Goal: Information Seeking & Learning: Learn about a topic

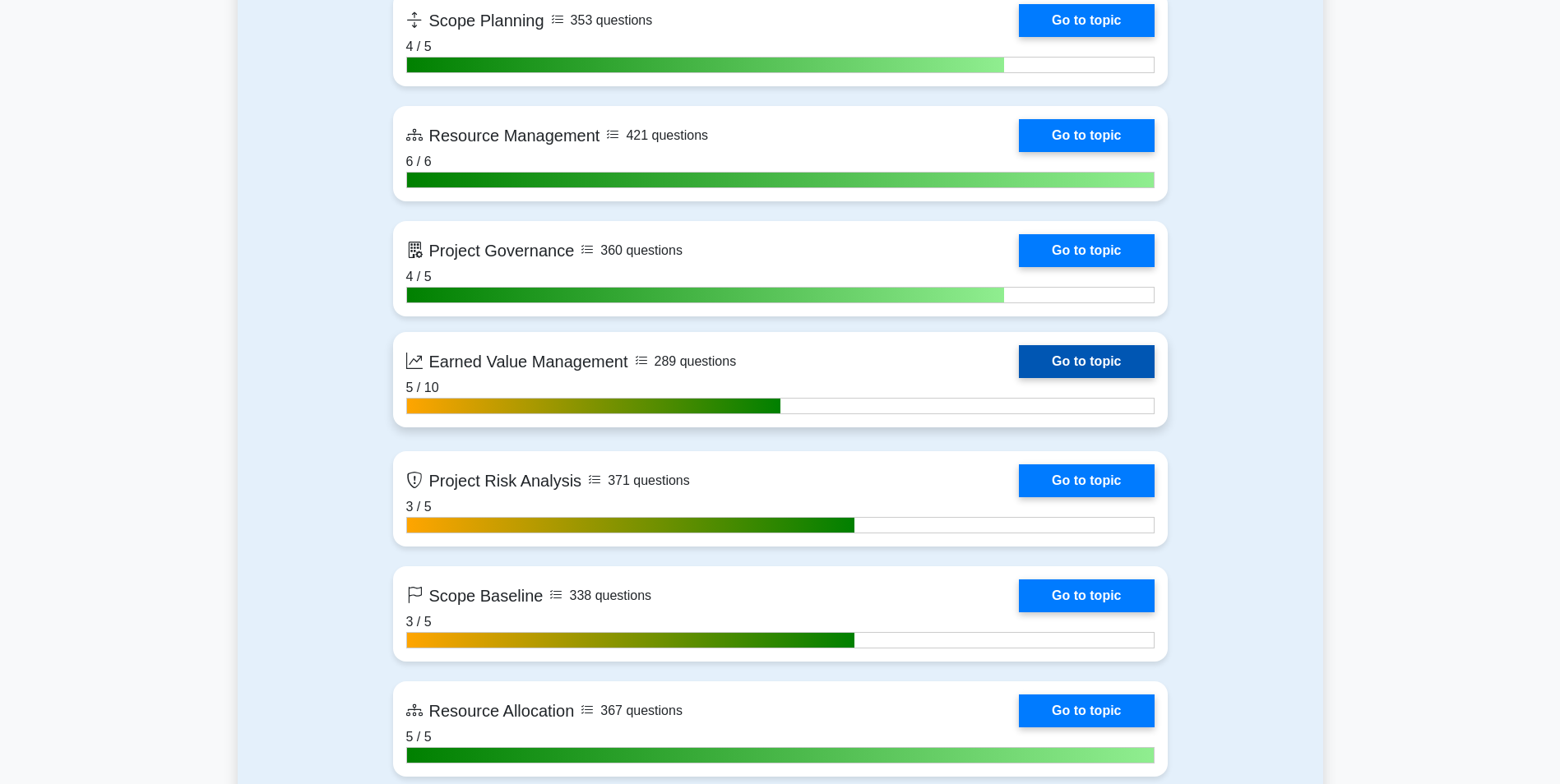
click at [1018, 356] on link "Go to topic" at bounding box center [1085, 361] width 134 height 33
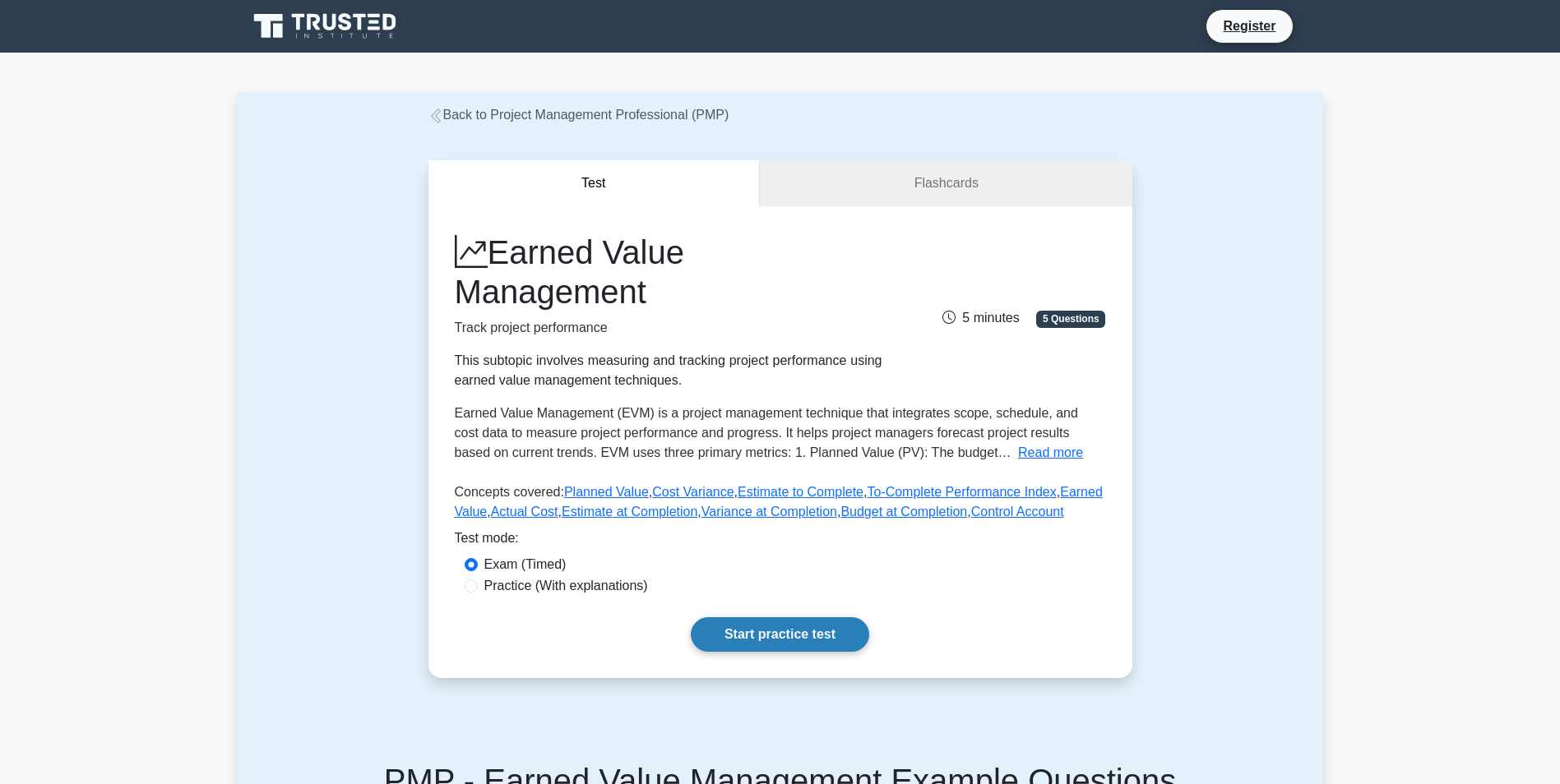
click at [781, 650] on link "Start practice test" at bounding box center [780, 634] width 178 height 34
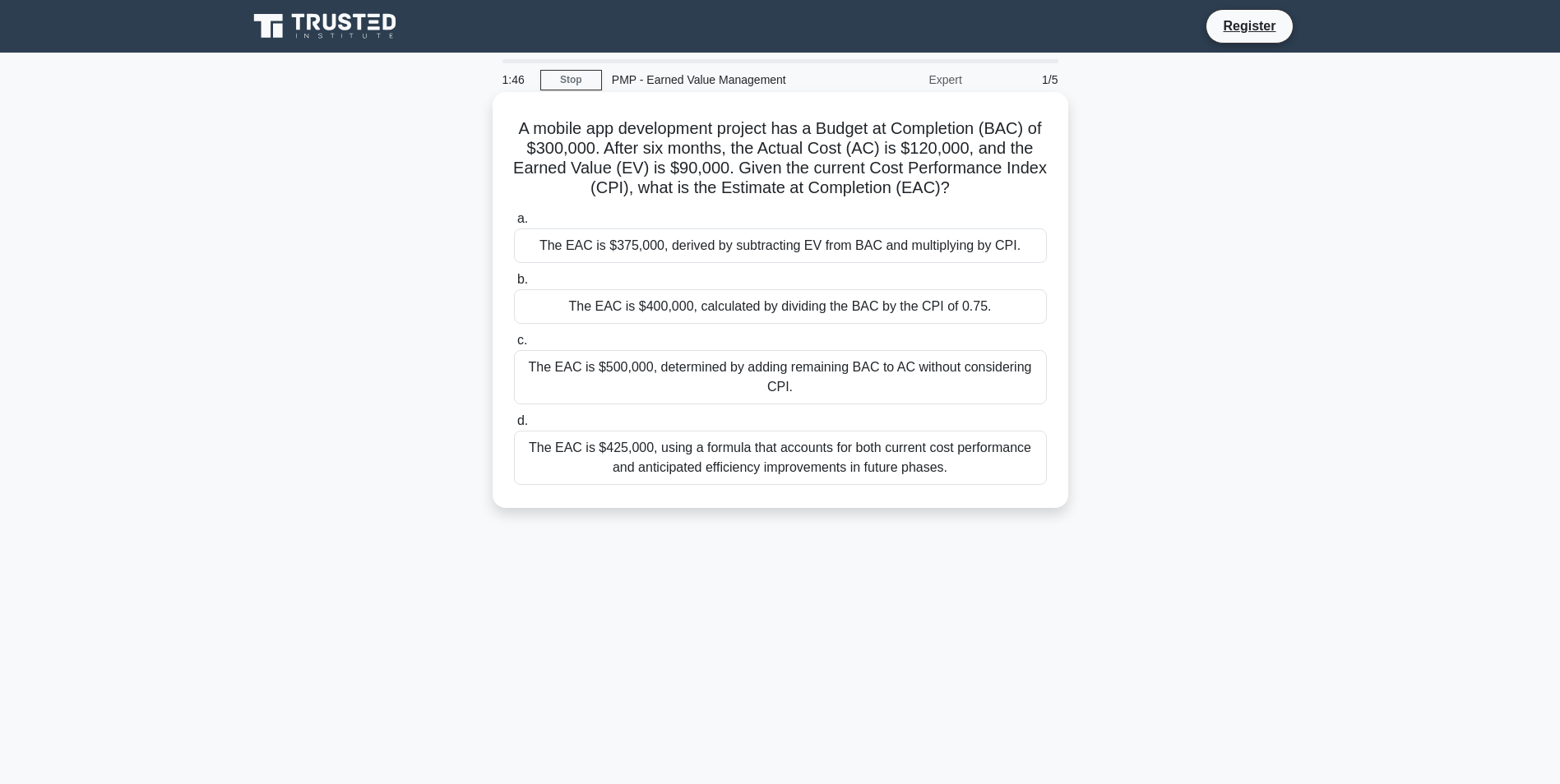
click at [791, 247] on div "The EAC is $375,000, derived by subtracting EV from BAC and multiplying by CPI." at bounding box center [780, 245] width 533 height 34
click at [514, 224] on input "a. The EAC is $375,000, derived by subtracting EV from BAC and multiplying by C…" at bounding box center [514, 218] width 0 height 11
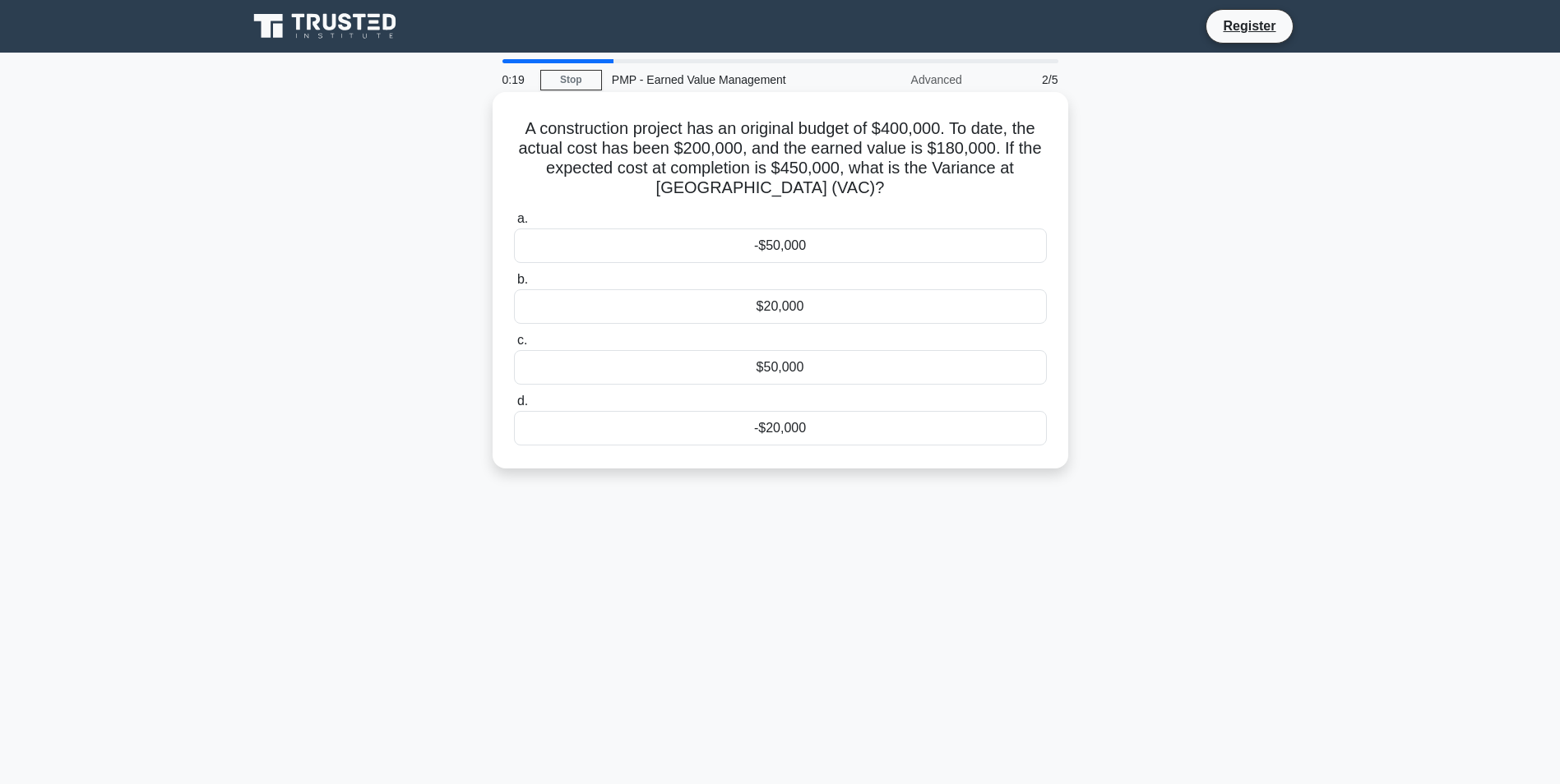
click at [773, 424] on div "-$20,000" at bounding box center [780, 428] width 533 height 34
click at [514, 407] on input "d. -$20,000" at bounding box center [514, 401] width 0 height 11
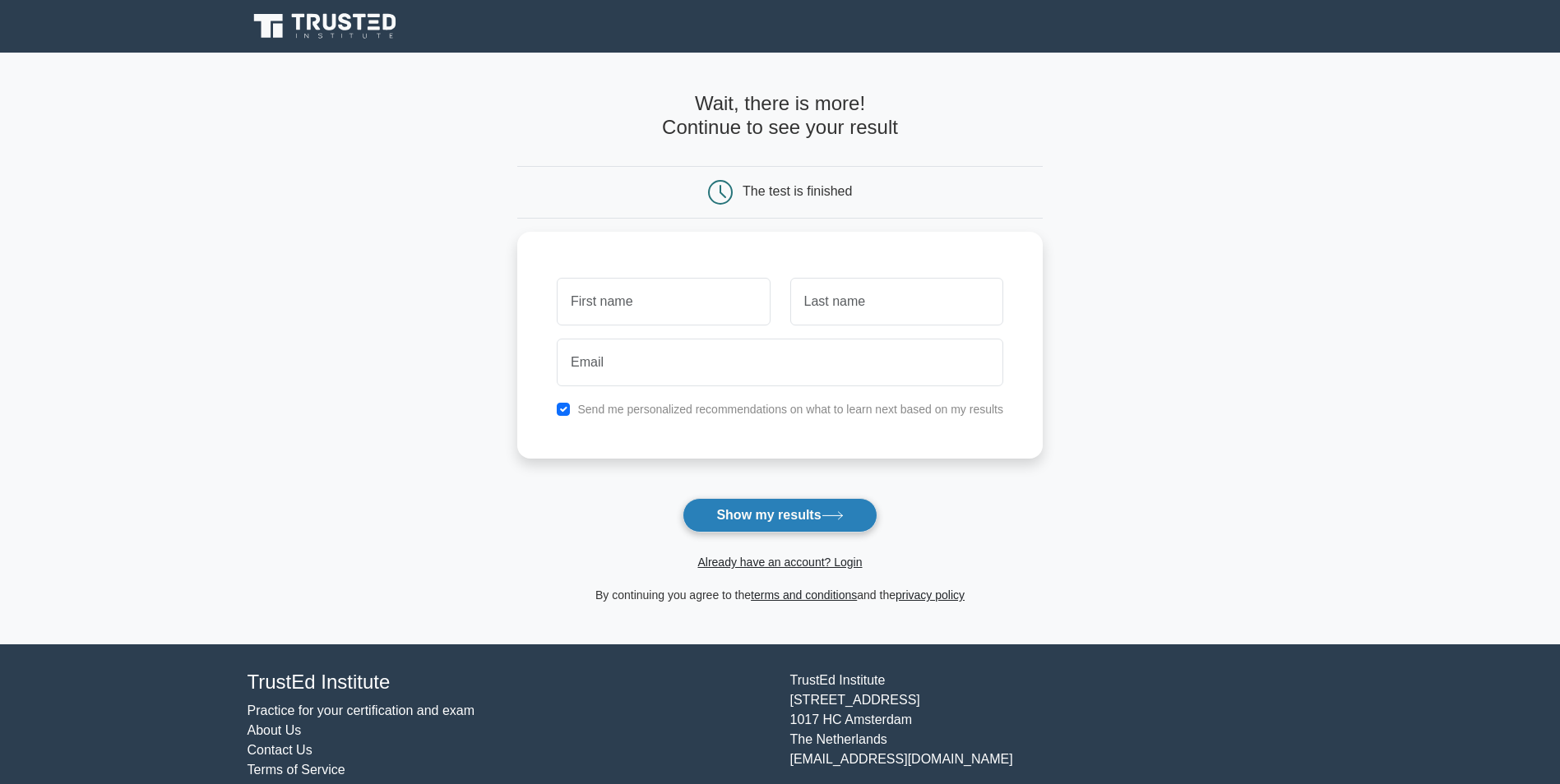
click at [767, 513] on button "Show my results" at bounding box center [779, 514] width 194 height 34
click at [338, 29] on icon at bounding box center [326, 26] width 158 height 31
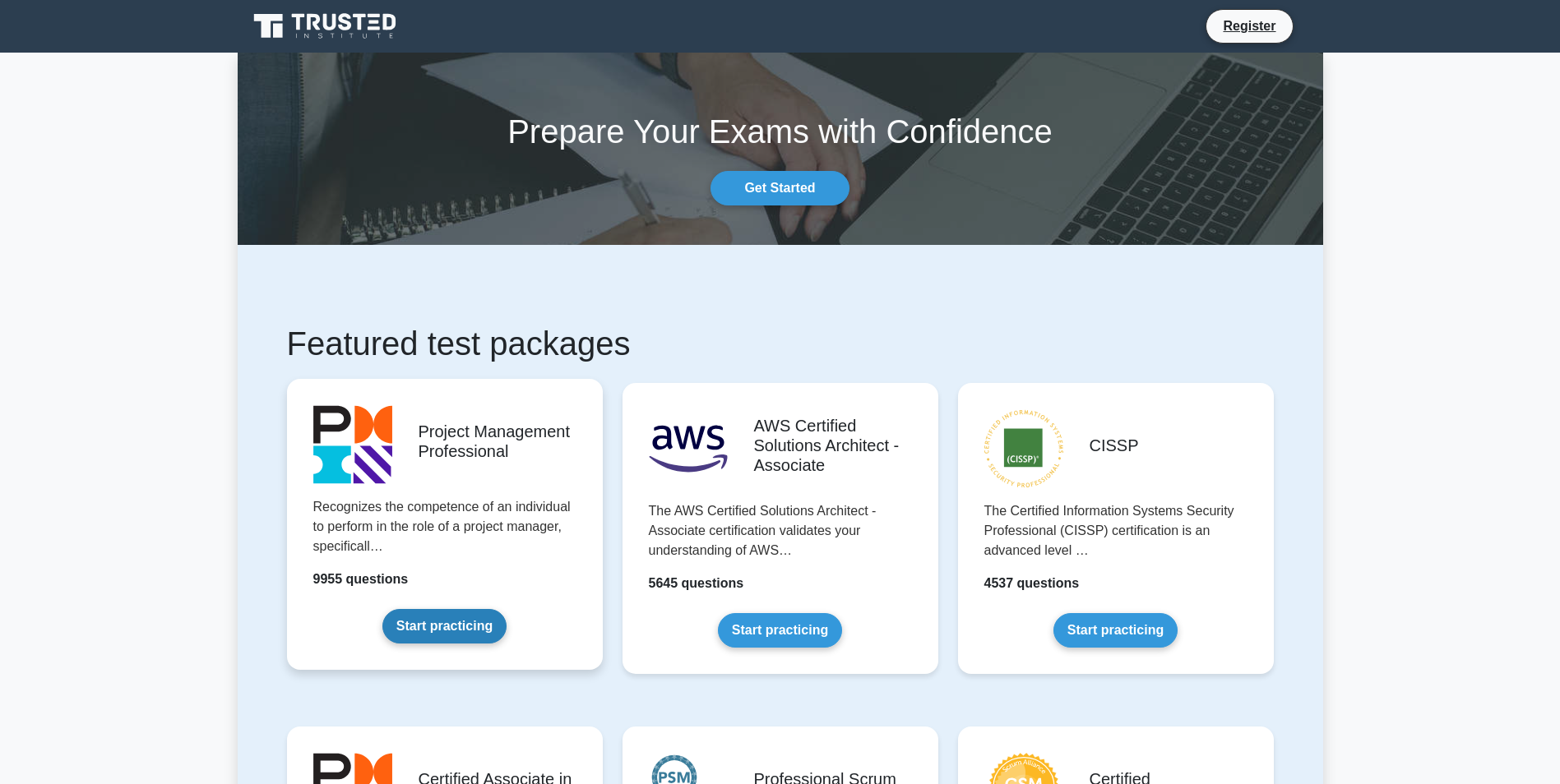
click at [493, 609] on link "Start practicing" at bounding box center [443, 625] width 124 height 34
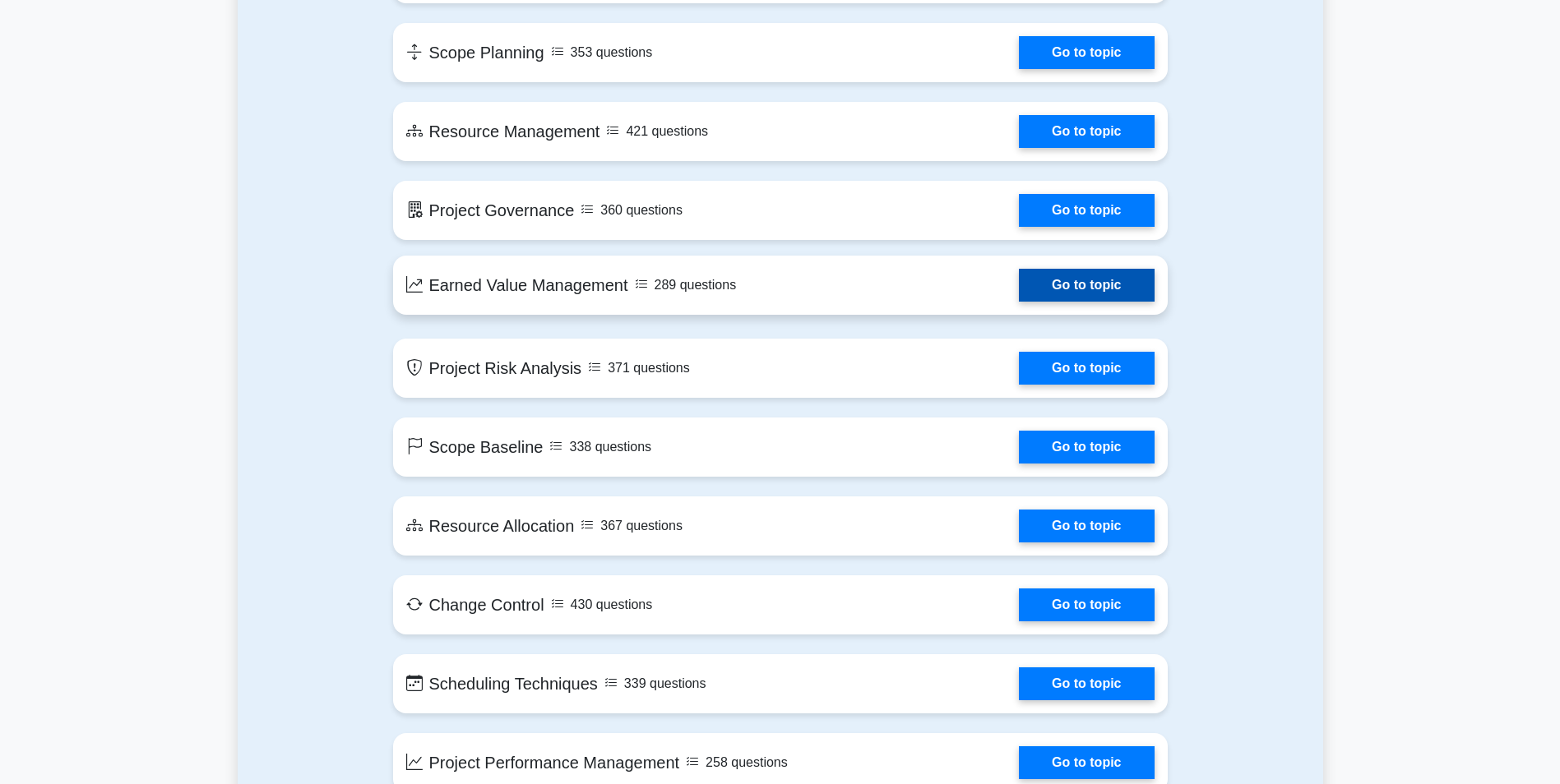
scroll to position [2137, 0]
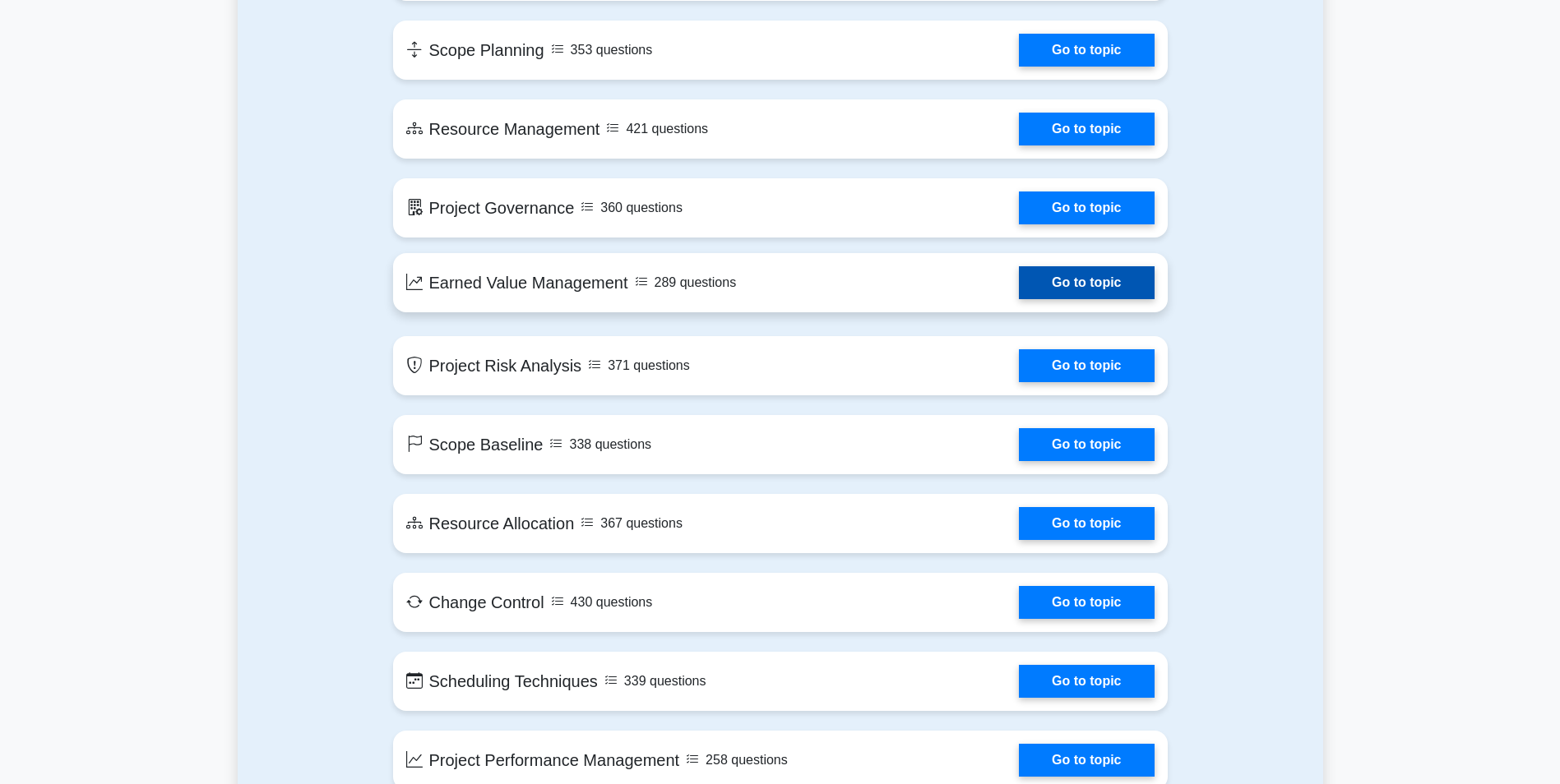
click at [1018, 299] on link "Go to topic" at bounding box center [1085, 282] width 134 height 33
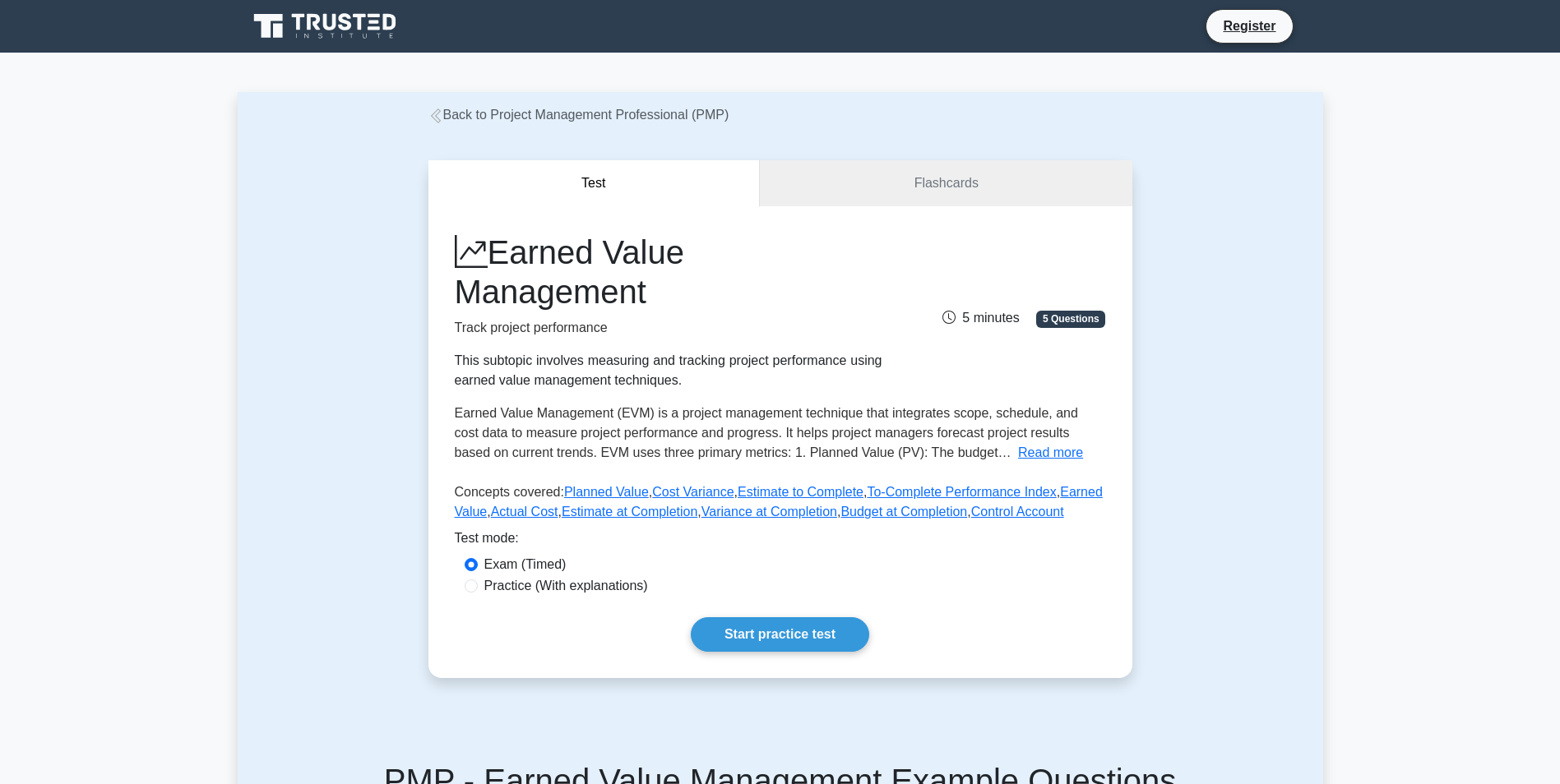
click at [596, 591] on label "Practice (With explanations)" at bounding box center [566, 585] width 164 height 19
click at [477, 591] on input "Practice (With explanations)" at bounding box center [471, 585] width 13 height 13
radio input "true"
click at [755, 639] on link "Start practice test" at bounding box center [780, 634] width 178 height 34
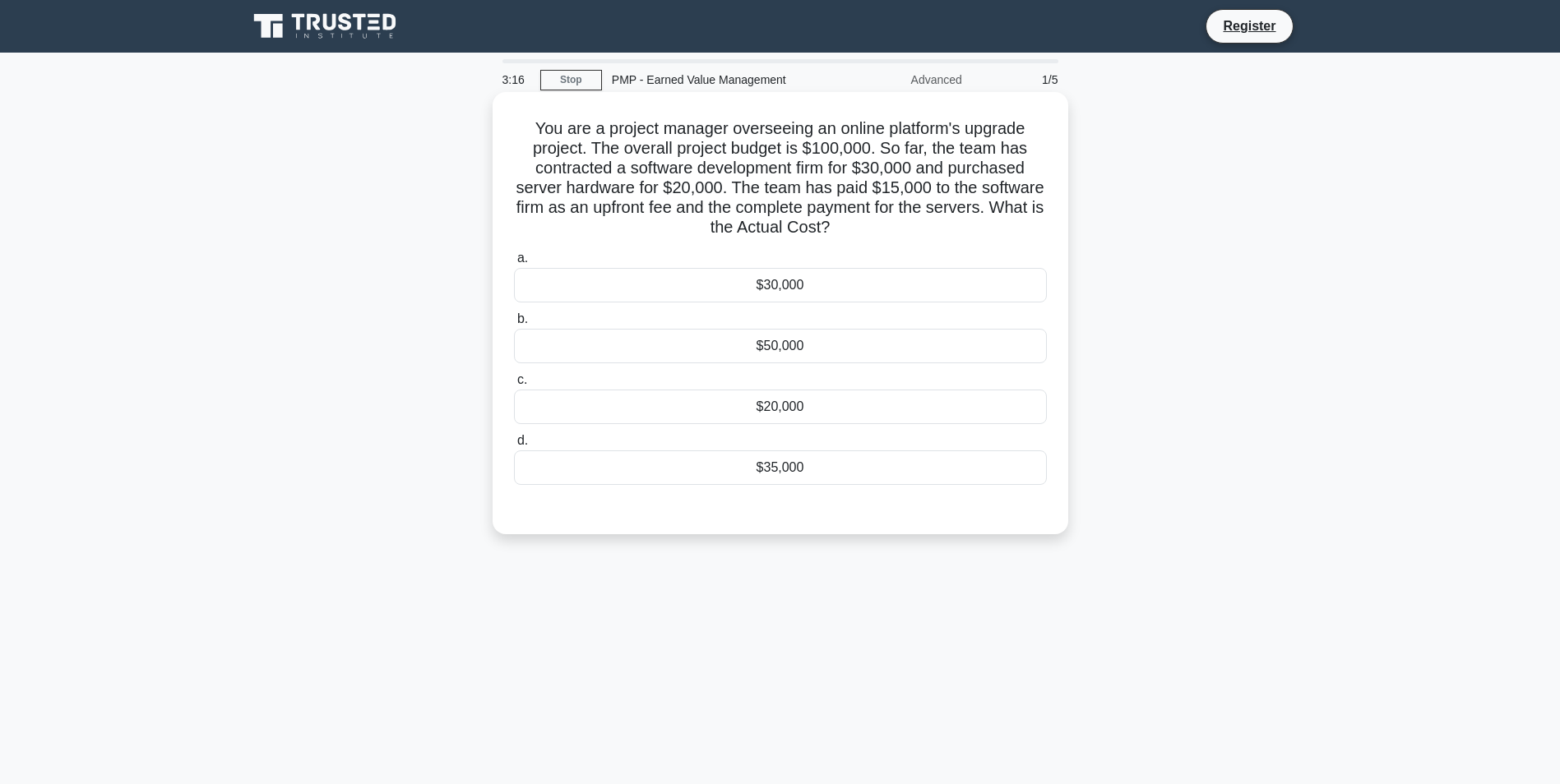
click at [839, 467] on div "$35,000" at bounding box center [780, 467] width 533 height 34
click at [514, 446] on input "d. $35,000" at bounding box center [514, 440] width 0 height 11
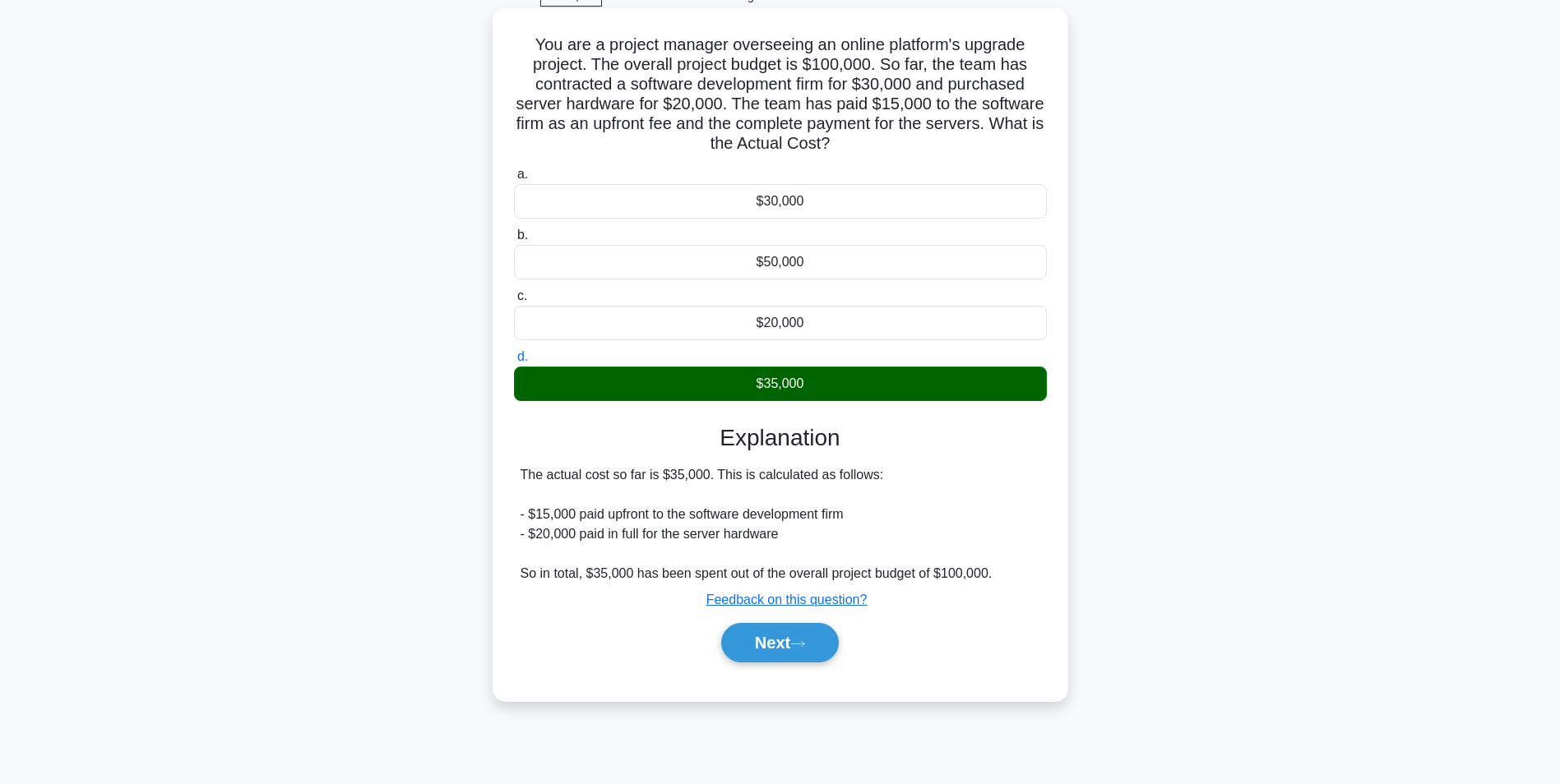
scroll to position [103, 0]
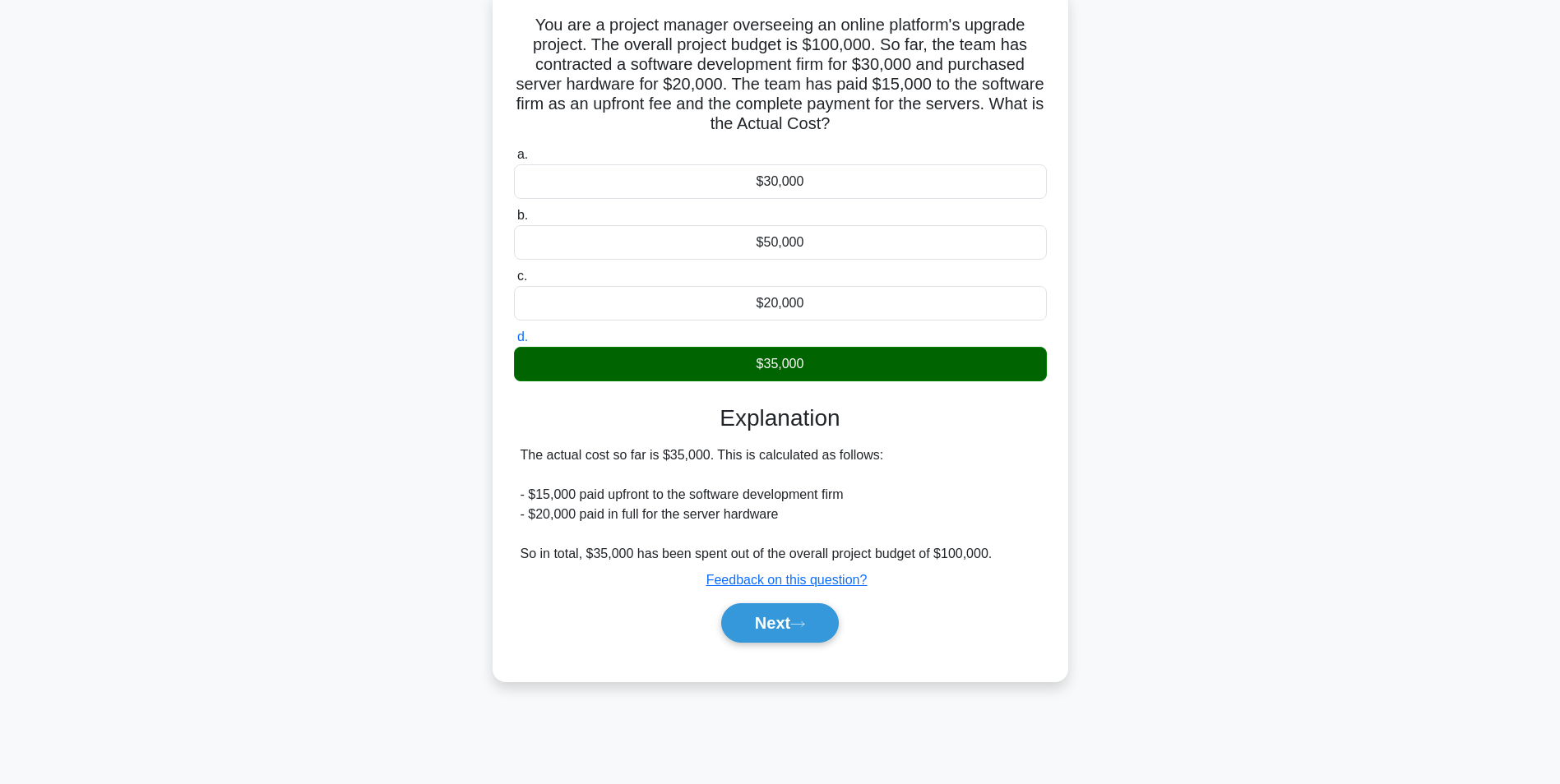
click at [816, 649] on div "Next" at bounding box center [780, 623] width 533 height 53
click at [815, 636] on button "Next" at bounding box center [780, 622] width 118 height 39
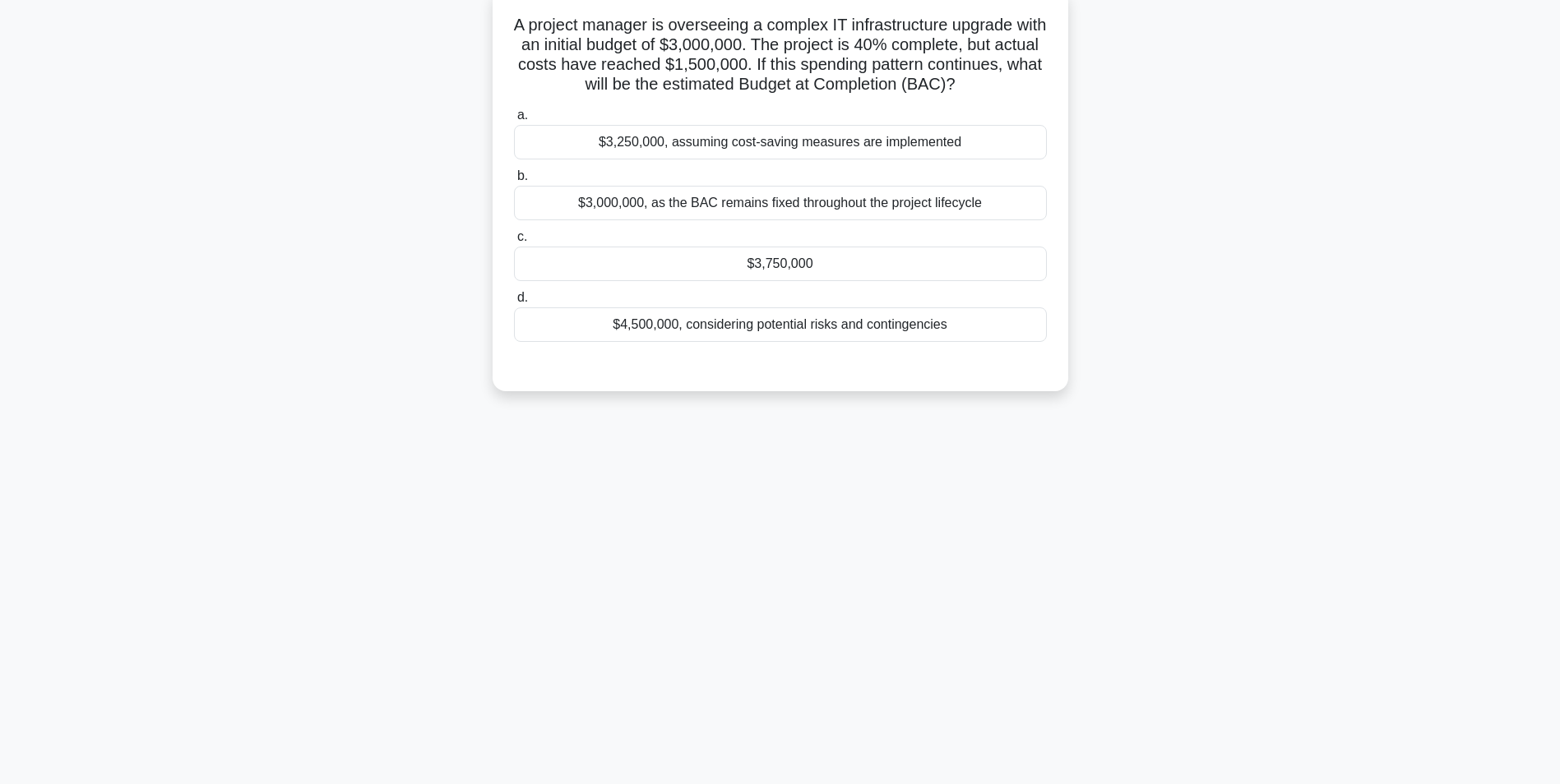
click at [697, 331] on div "$4,500,000, considering potential risks and contingencies" at bounding box center [780, 324] width 533 height 34
click at [514, 303] on input "d. $4,500,000, considering potential risks and contingencies" at bounding box center [514, 297] width 0 height 11
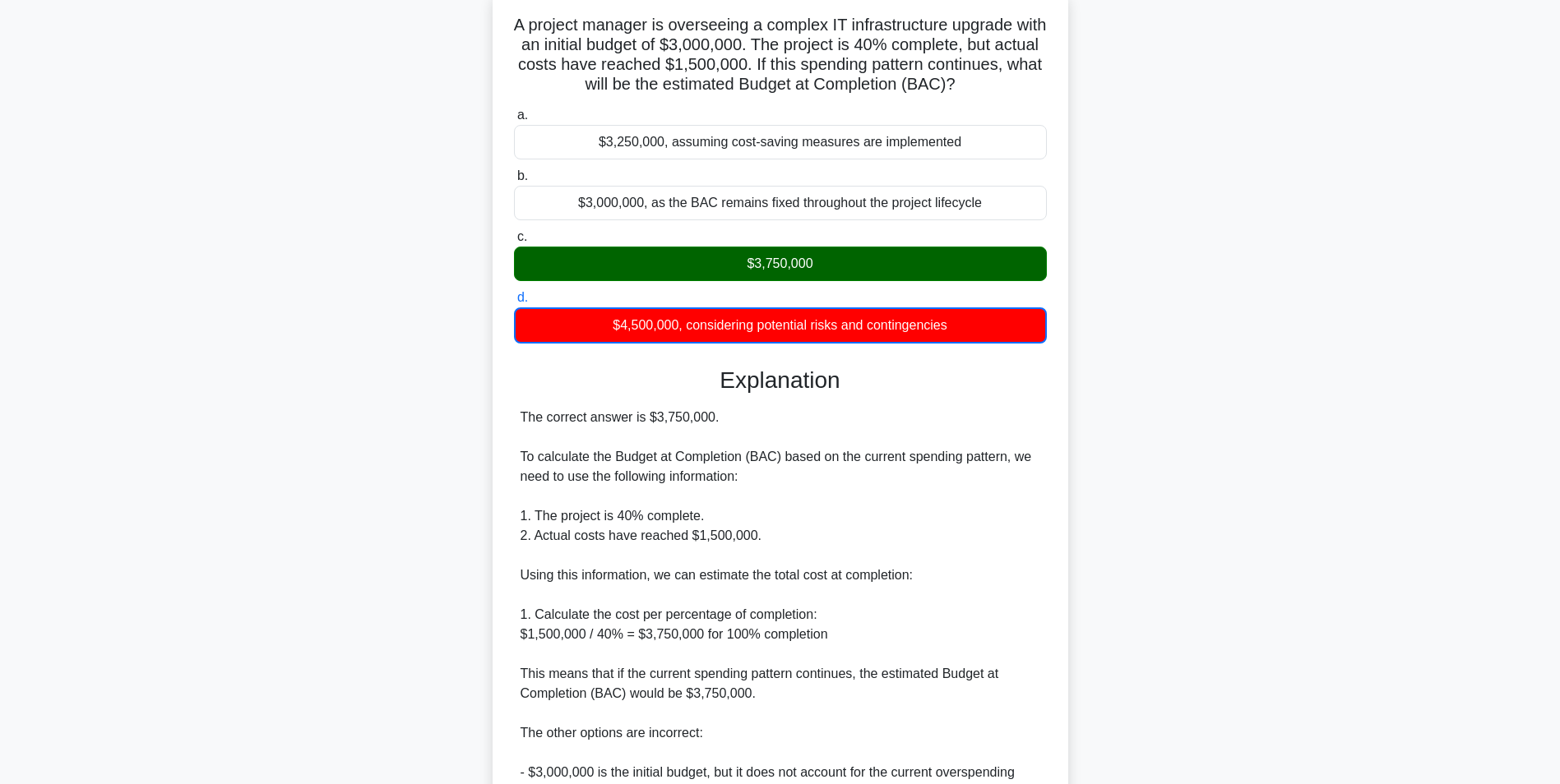
click at [771, 260] on div "$3,750,000" at bounding box center [780, 263] width 533 height 34
click at [514, 243] on input "c. $3,750,000" at bounding box center [514, 237] width 0 height 11
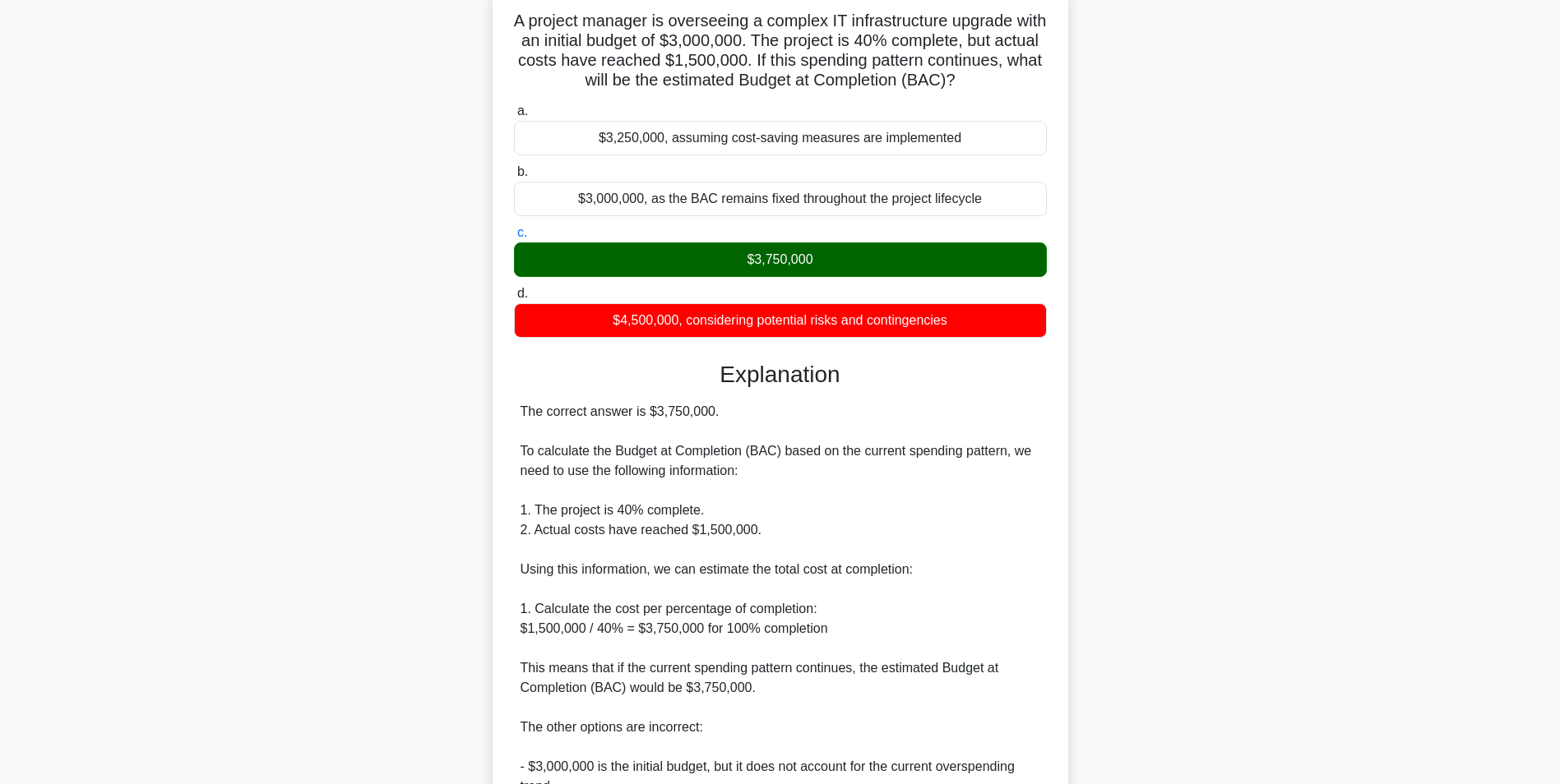
scroll to position [79, 0]
